Goal: Transaction & Acquisition: Purchase product/service

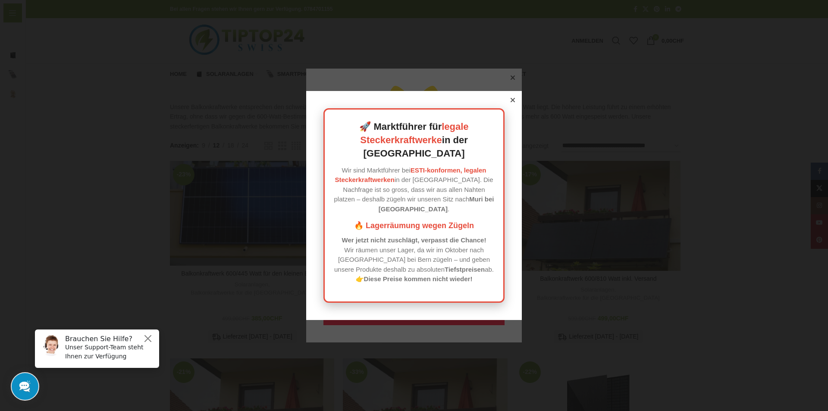
click at [510, 102] on icon at bounding box center [512, 100] width 4 height 4
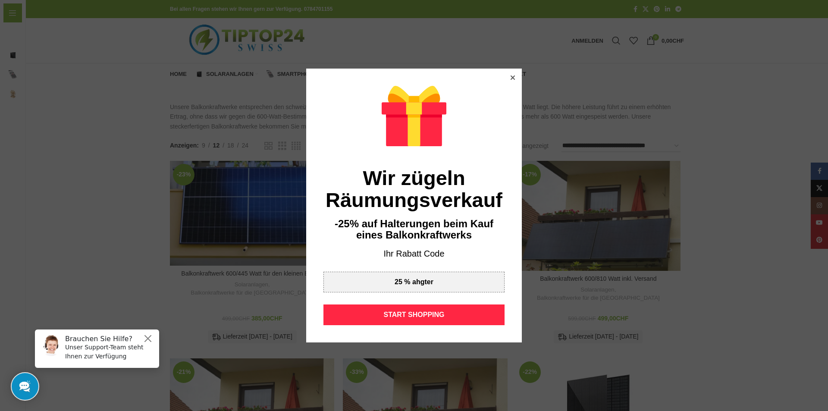
click at [510, 77] on icon at bounding box center [512, 77] width 4 height 4
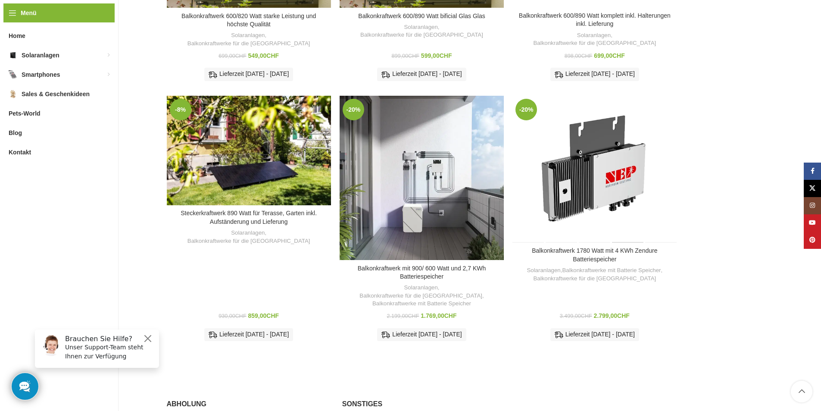
scroll to position [574, 0]
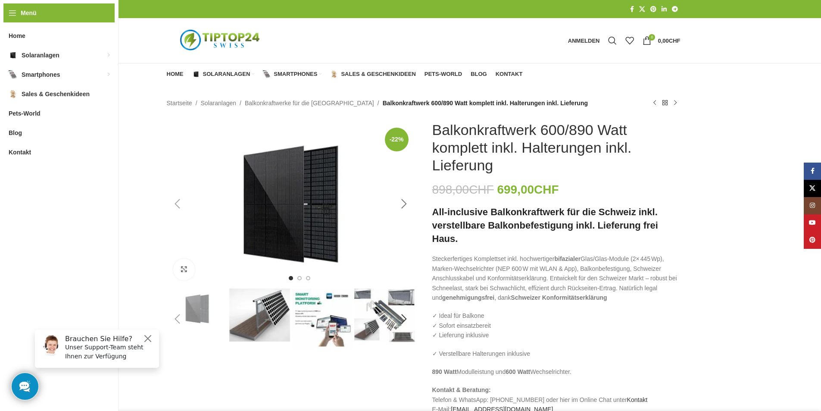
click at [407, 206] on div "Next slide" at bounding box center [405, 204] width 22 height 22
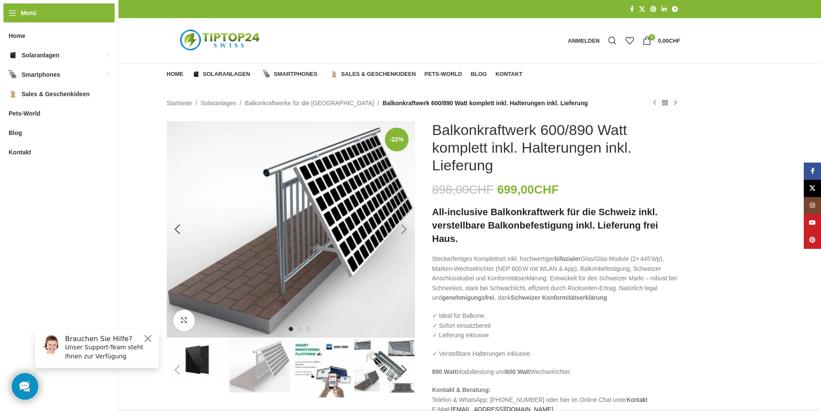
click at [404, 231] on div "Next slide" at bounding box center [405, 230] width 22 height 22
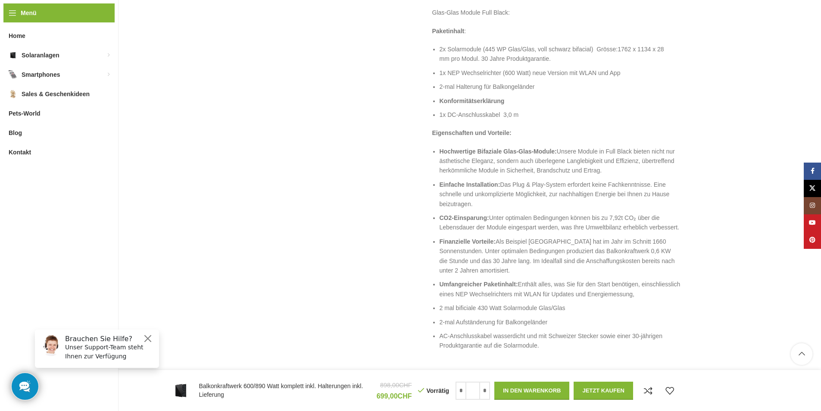
scroll to position [1035, 0]
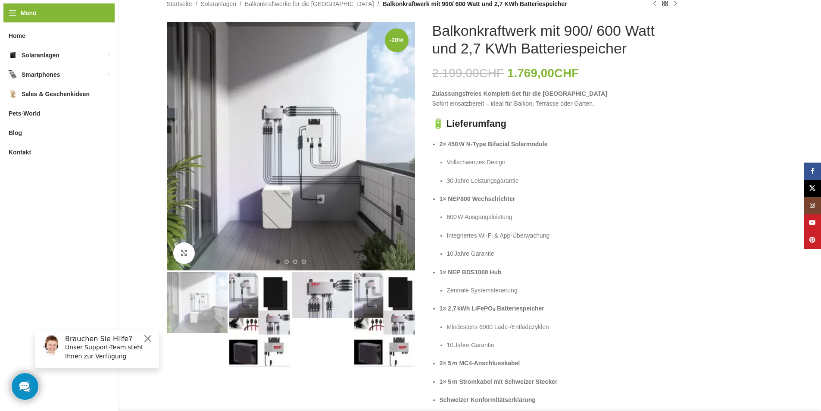
scroll to position [115, 0]
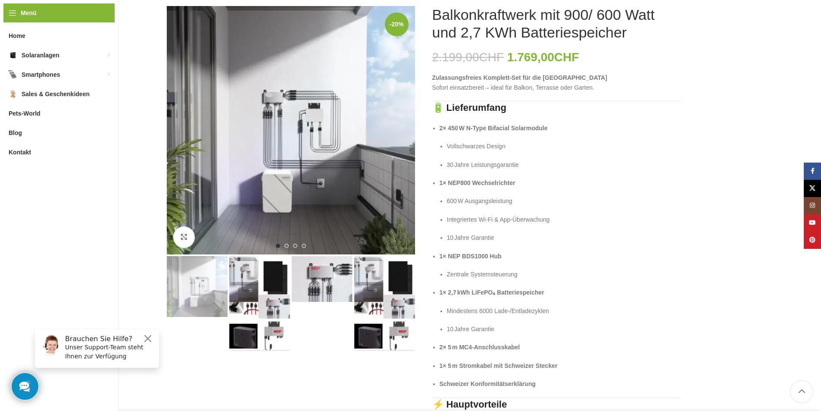
click at [272, 279] on img "2 / 4" at bounding box center [259, 303] width 61 height 95
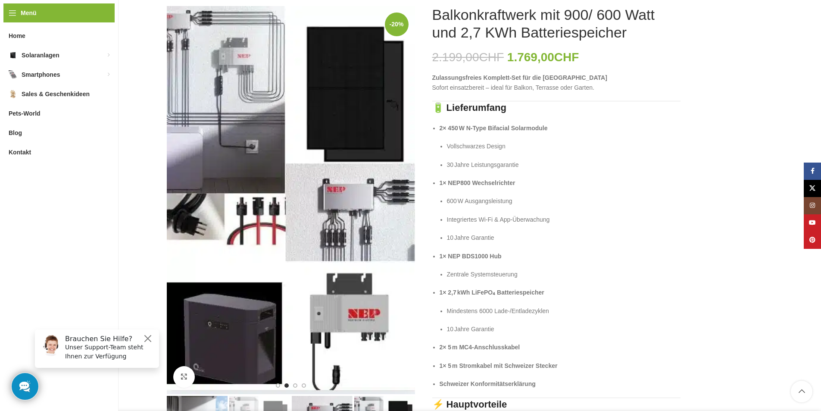
scroll to position [230, 0]
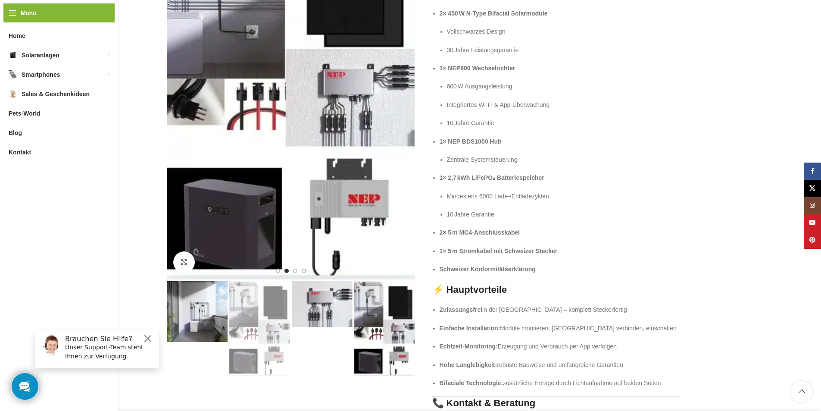
click at [204, 332] on img "1 / 4" at bounding box center [197, 311] width 61 height 61
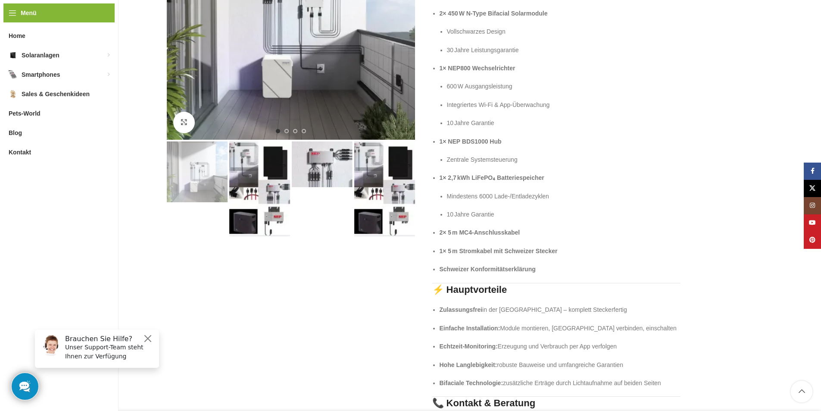
click at [244, 219] on img "2 / 4" at bounding box center [259, 188] width 61 height 95
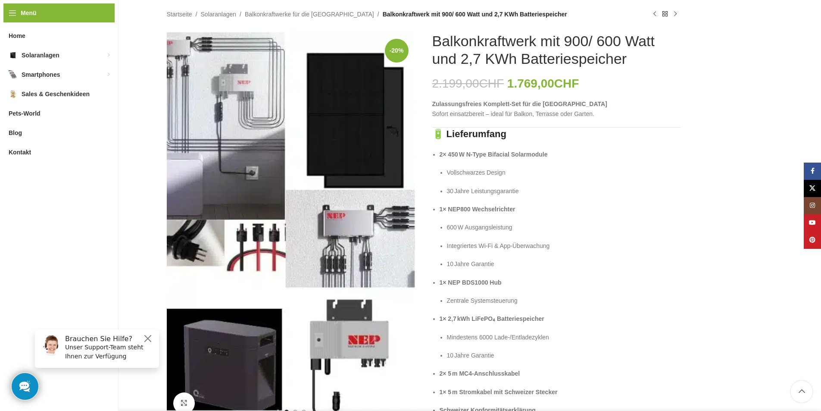
scroll to position [0, 0]
